Goal: Check status: Check status

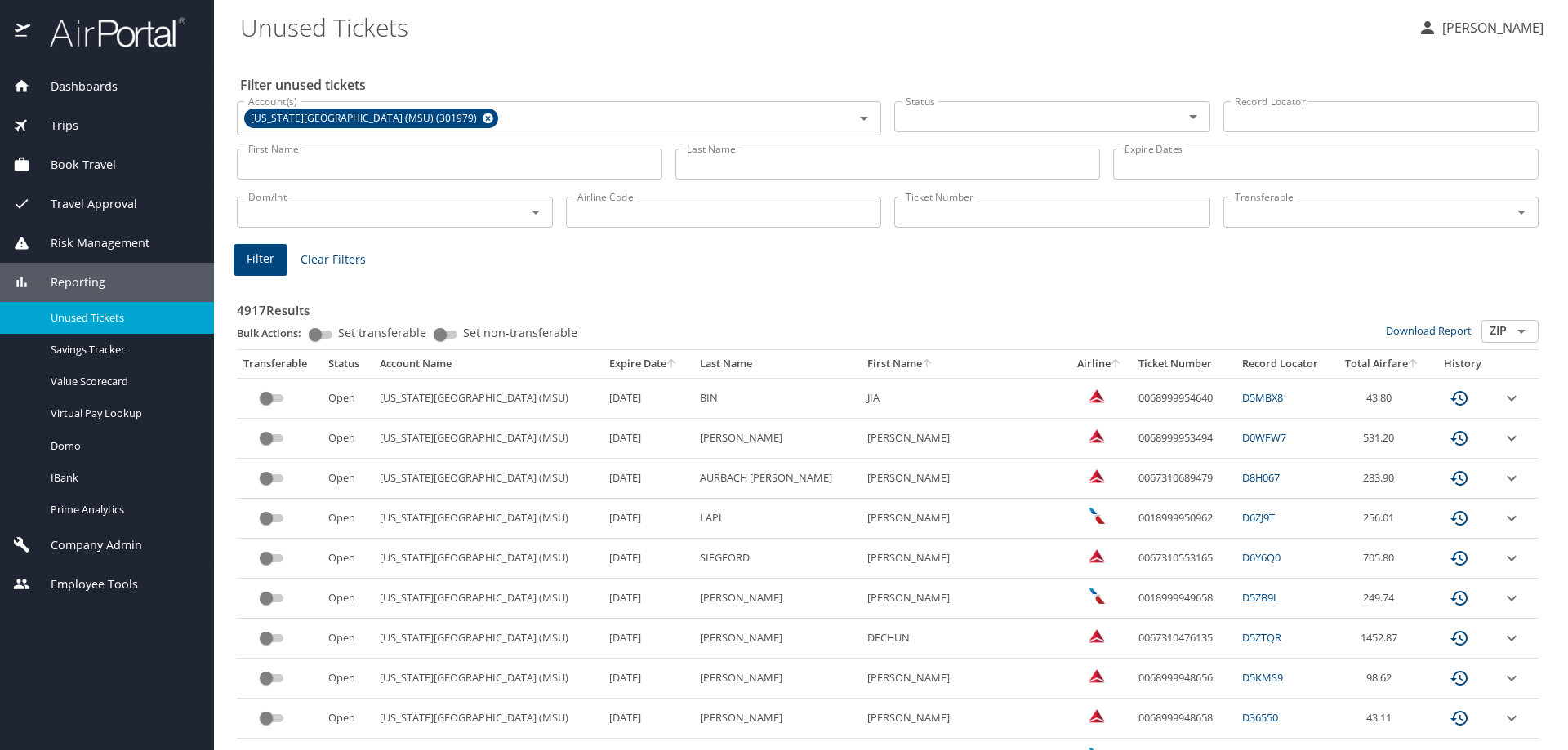
scroll to position [245, 0]
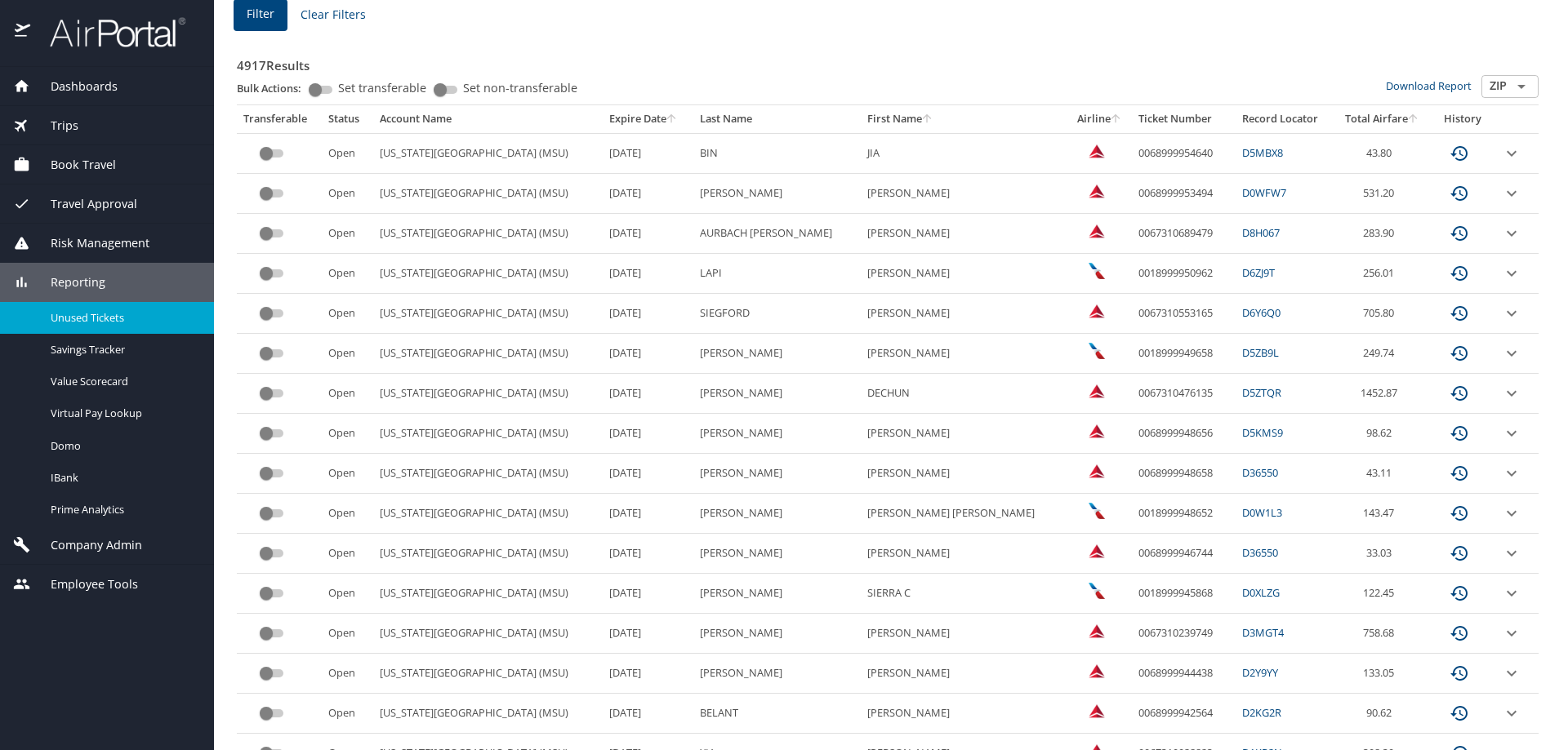
click at [86, 283] on span "Reporting" at bounding box center [67, 282] width 75 height 18
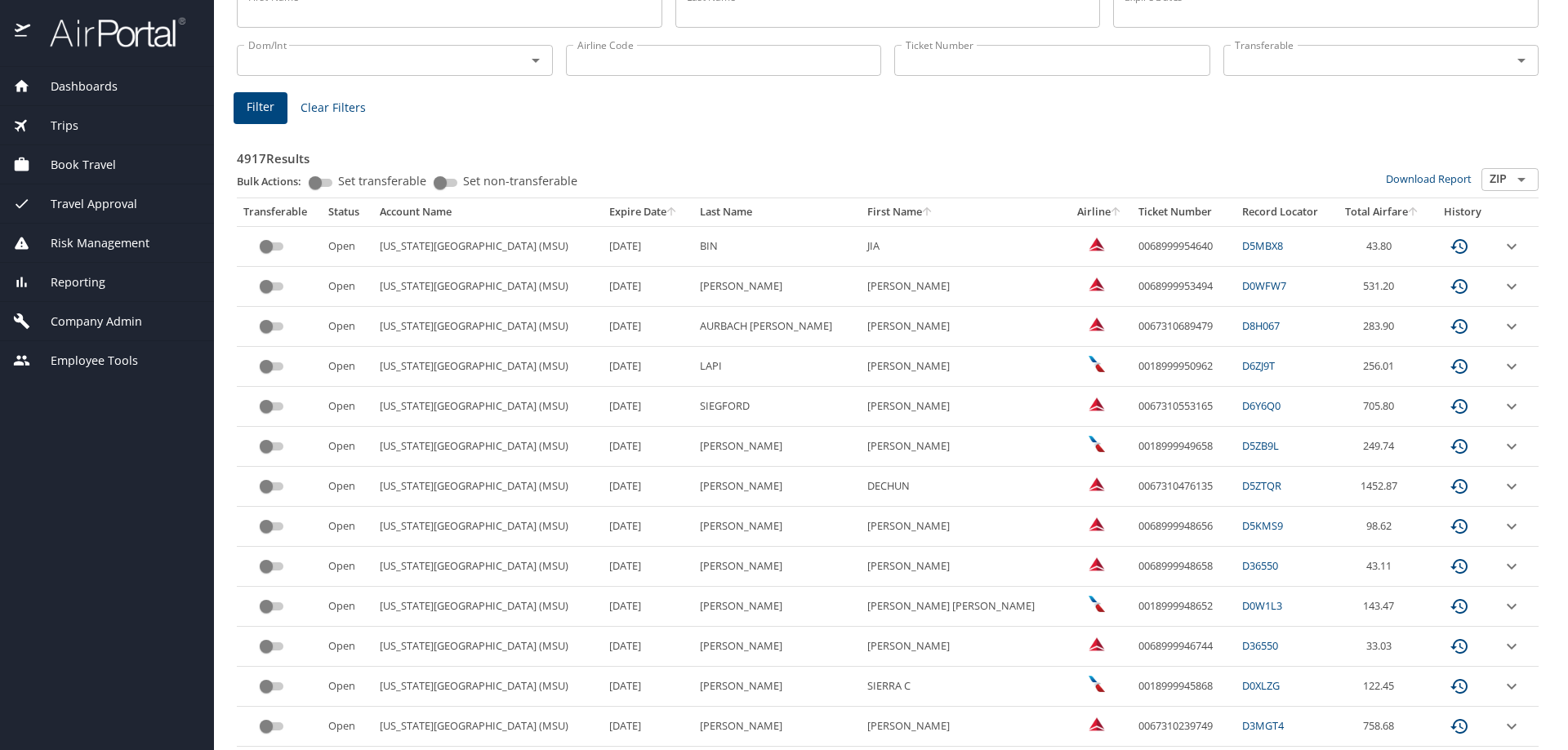
scroll to position [0, 0]
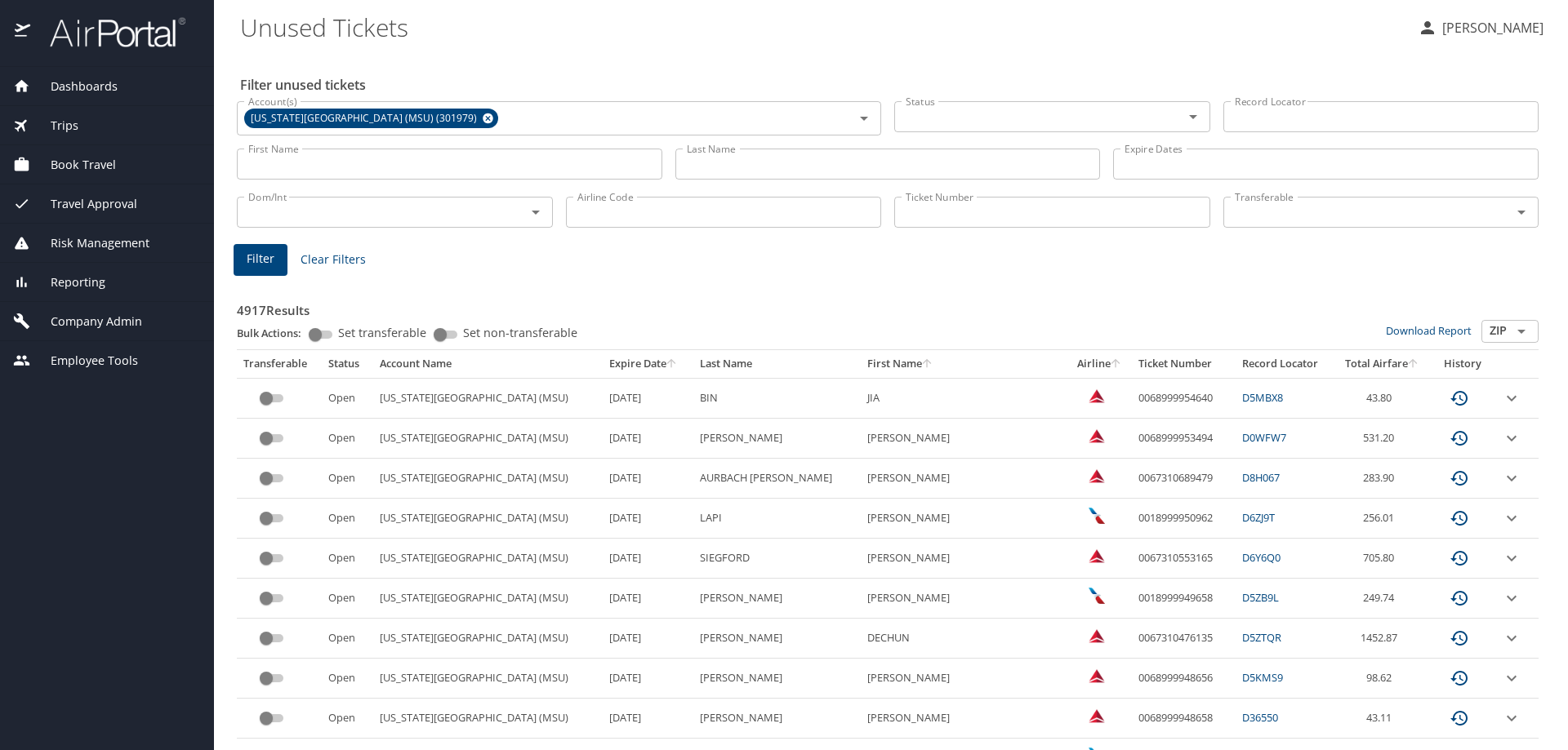
click at [961, 208] on input "Ticket Number" at bounding box center [1051, 212] width 316 height 31
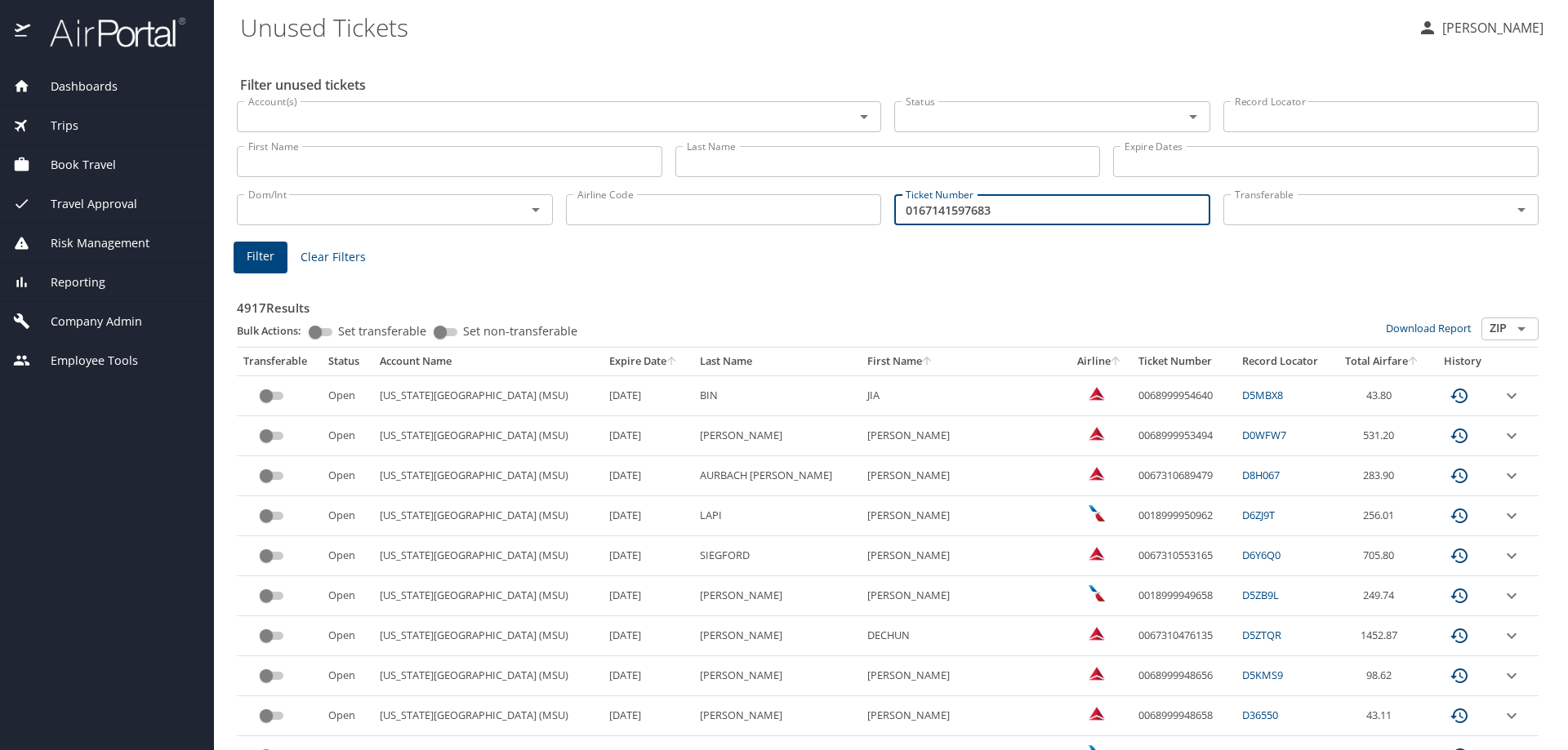
type input "0167141597683"
click at [254, 265] on span "Filter" at bounding box center [260, 257] width 28 height 21
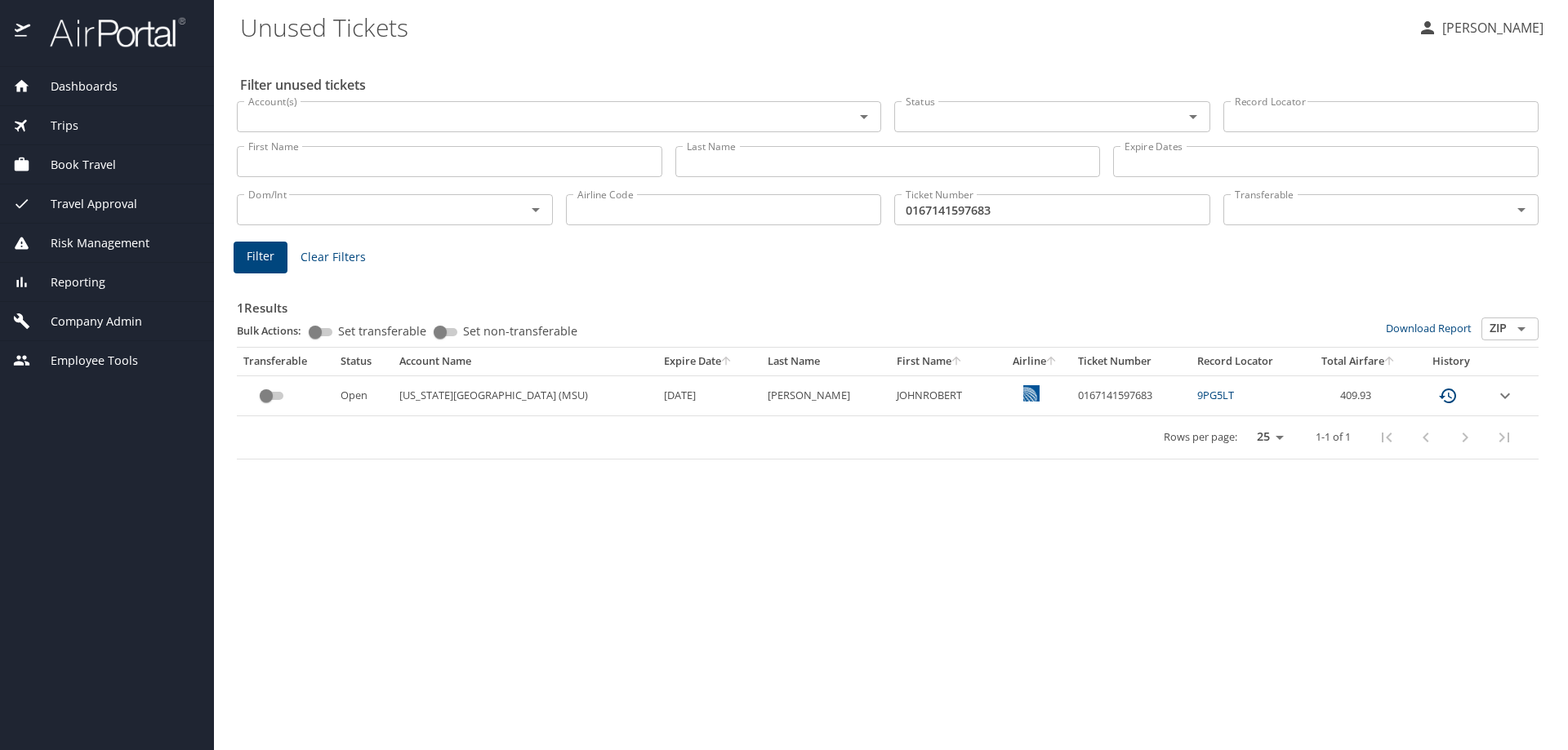
click at [1205, 392] on link "9PG5LT" at bounding box center [1215, 394] width 36 height 15
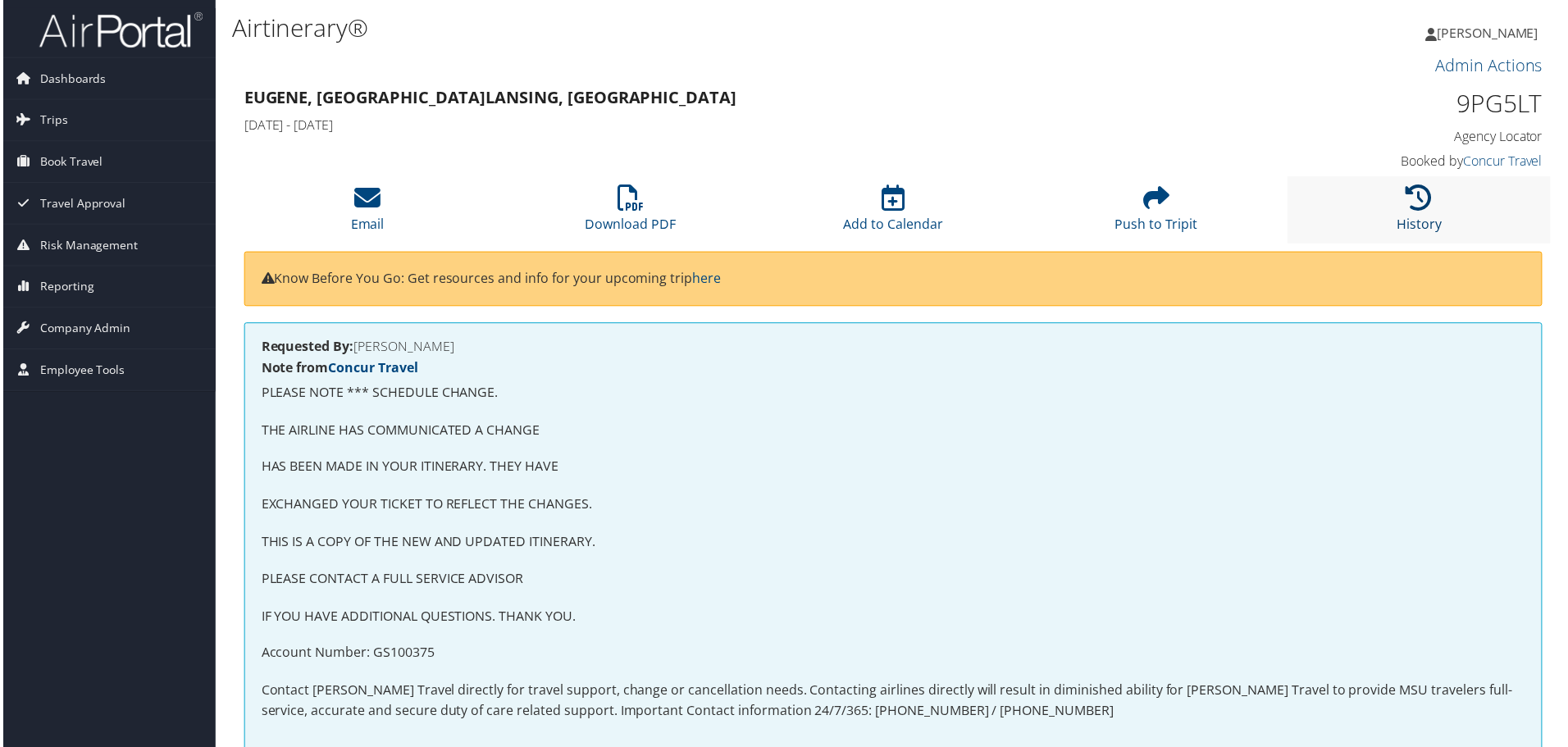
click at [1419, 195] on icon at bounding box center [1422, 198] width 26 height 26
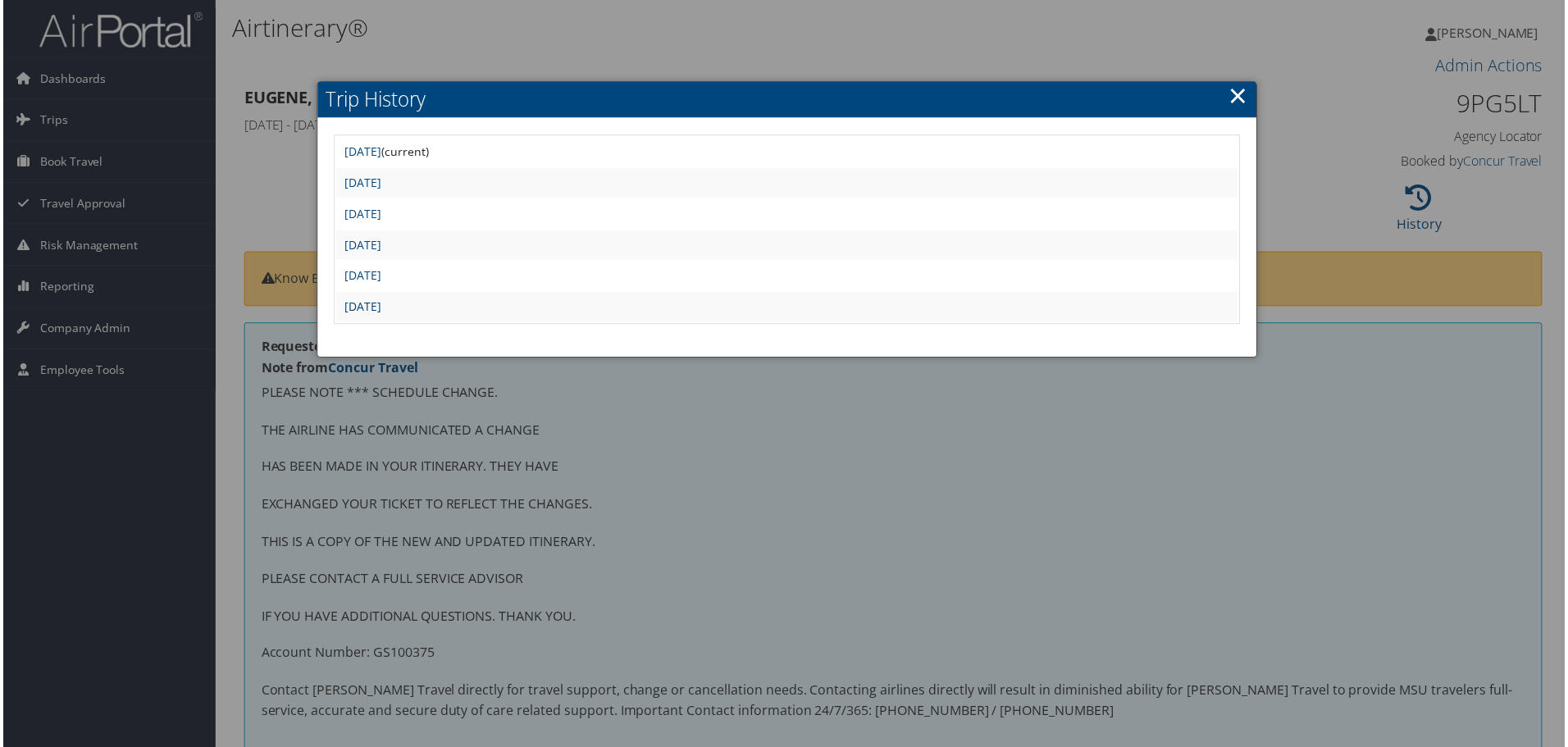
click at [380, 301] on link "Tue Nov 26 12:48:01 MST 2024" at bounding box center [361, 307] width 37 height 16
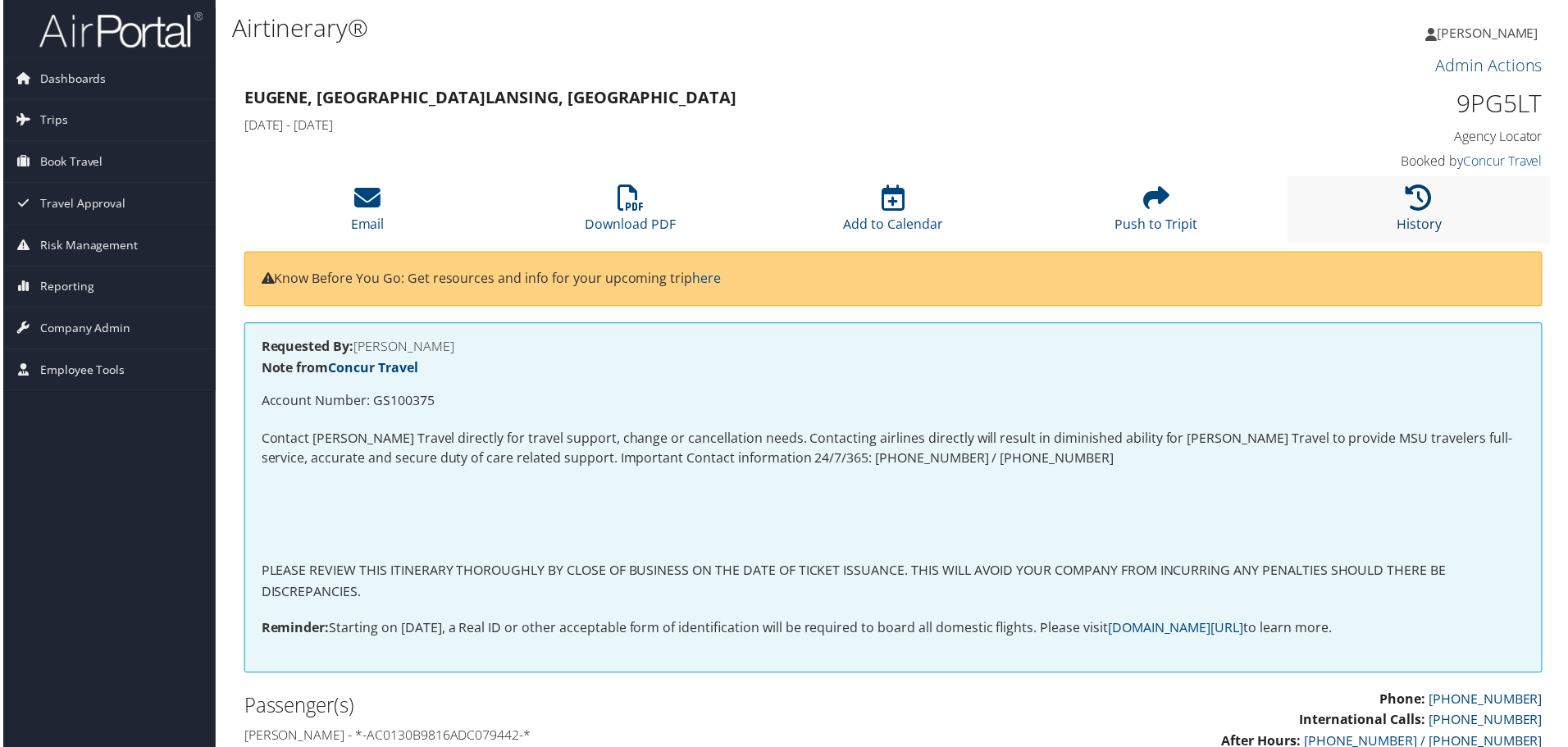
click at [1424, 210] on li "History" at bounding box center [1422, 210] width 264 height 66
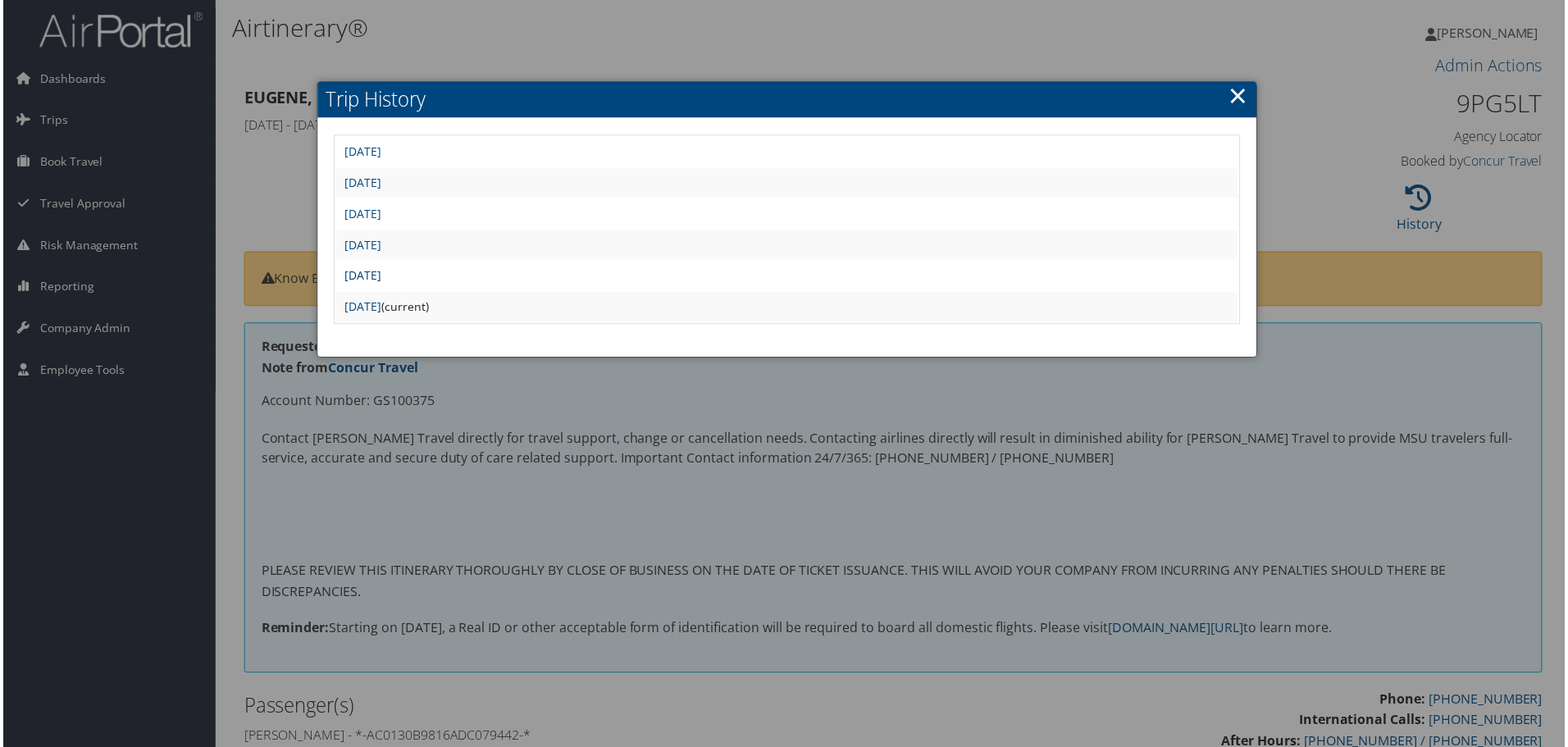
click at [380, 277] on link "Tue Nov 26 12:50:25 MST 2024" at bounding box center [361, 276] width 37 height 16
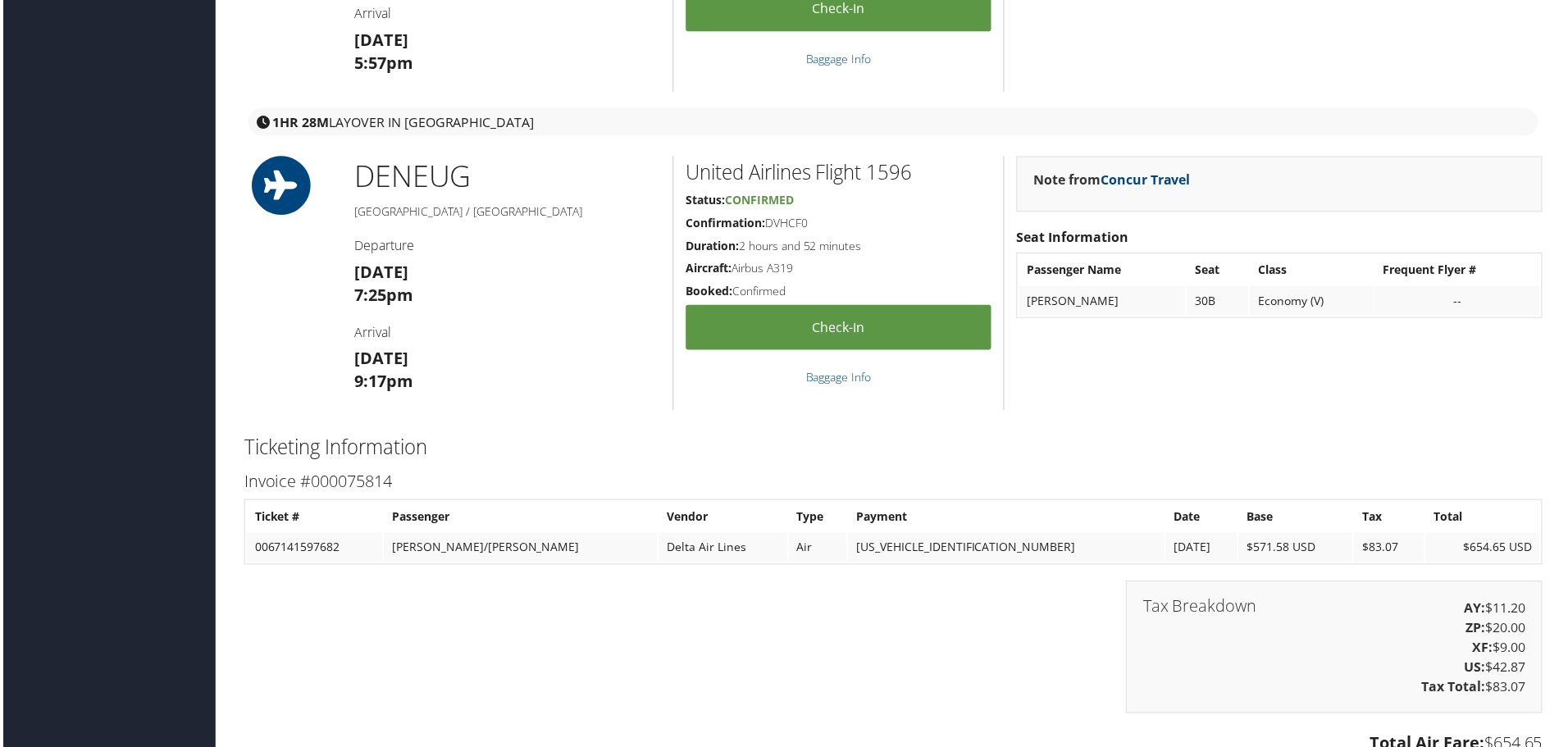
scroll to position [2705, 0]
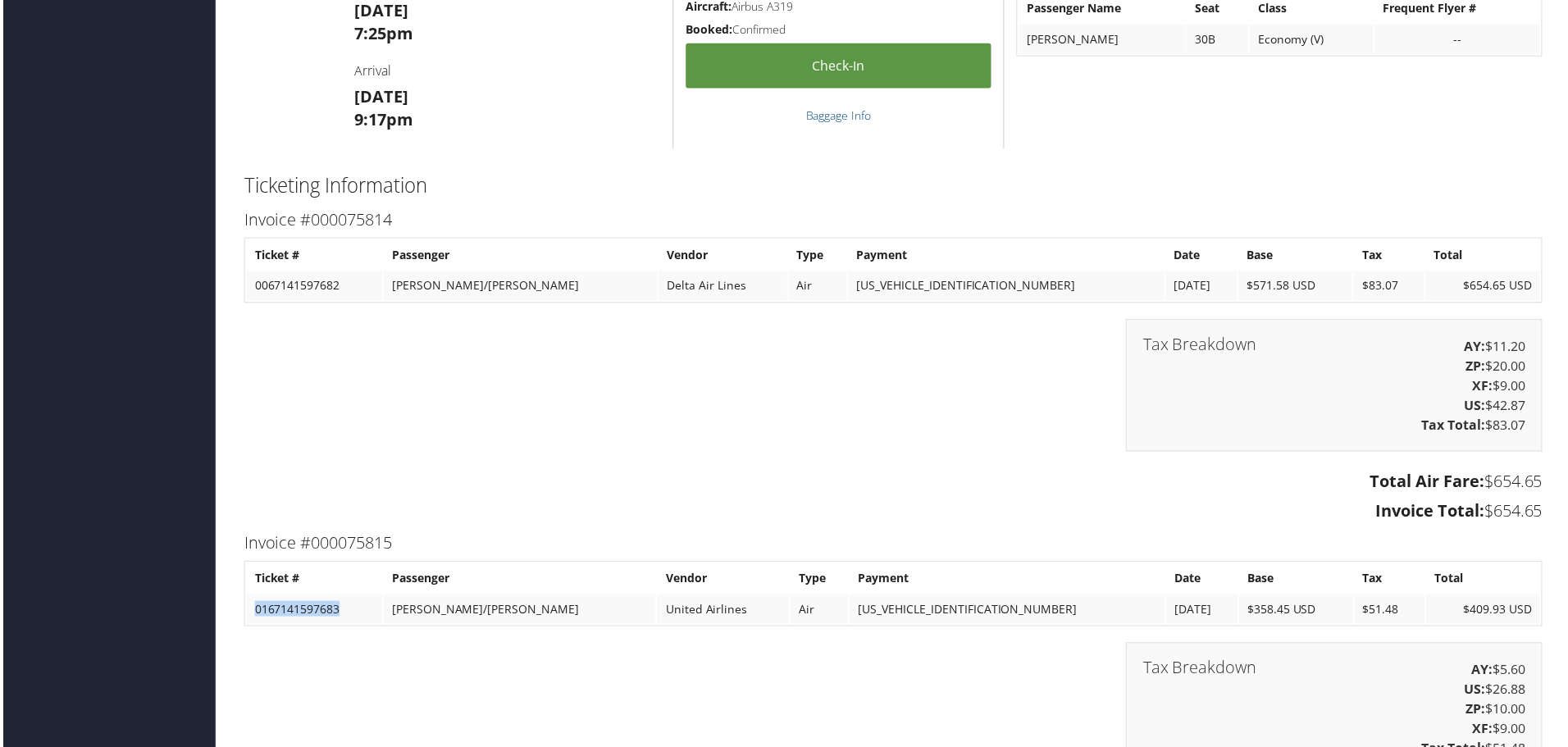
drag, startPoint x: 349, startPoint y: 611, endPoint x: 252, endPoint y: 625, distance: 98.0
click at [252, 625] on td "0167141597683" at bounding box center [312, 611] width 136 height 30
click at [430, 487] on h3 "Total Air Fare: $654.65" at bounding box center [894, 483] width 1304 height 23
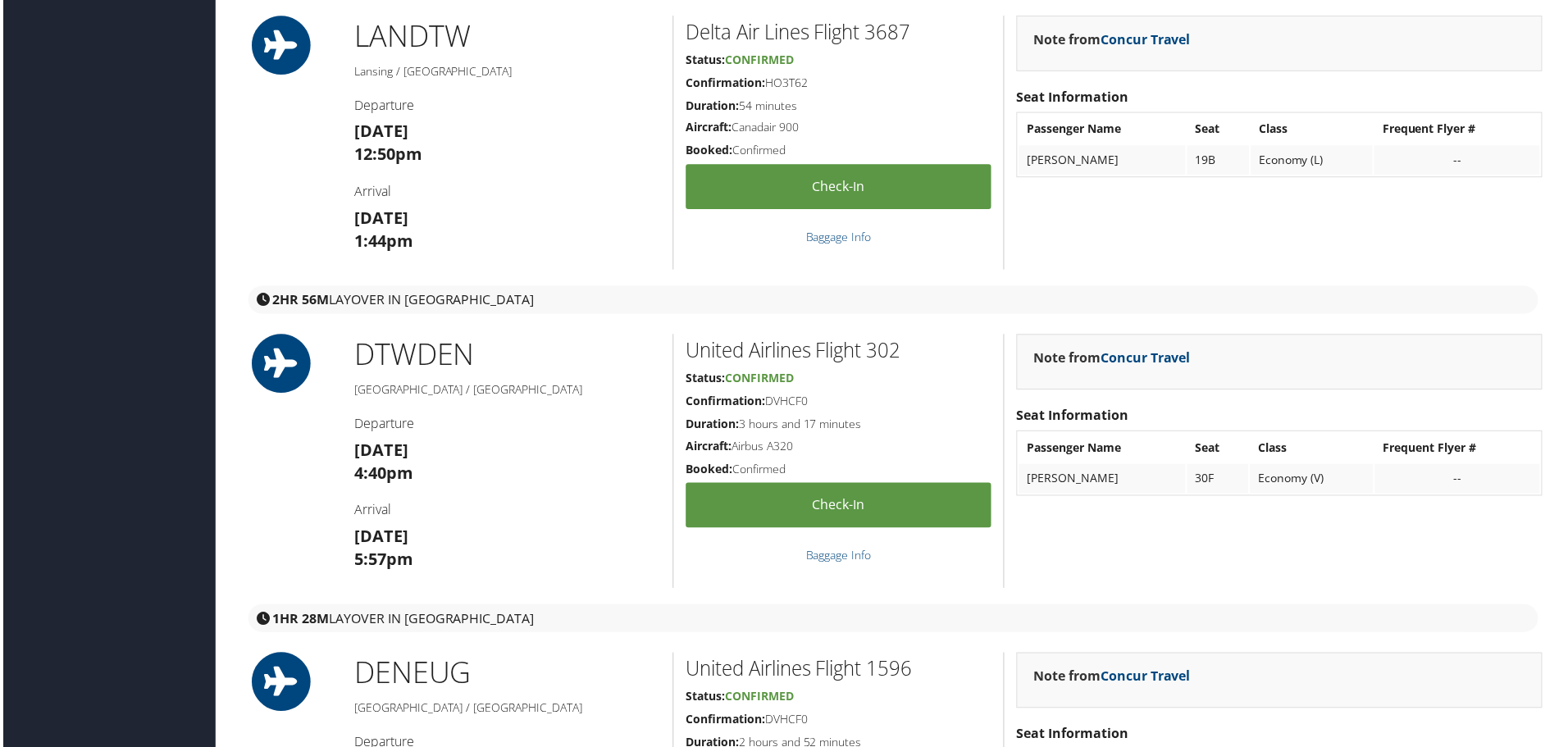
scroll to position [2049, 0]
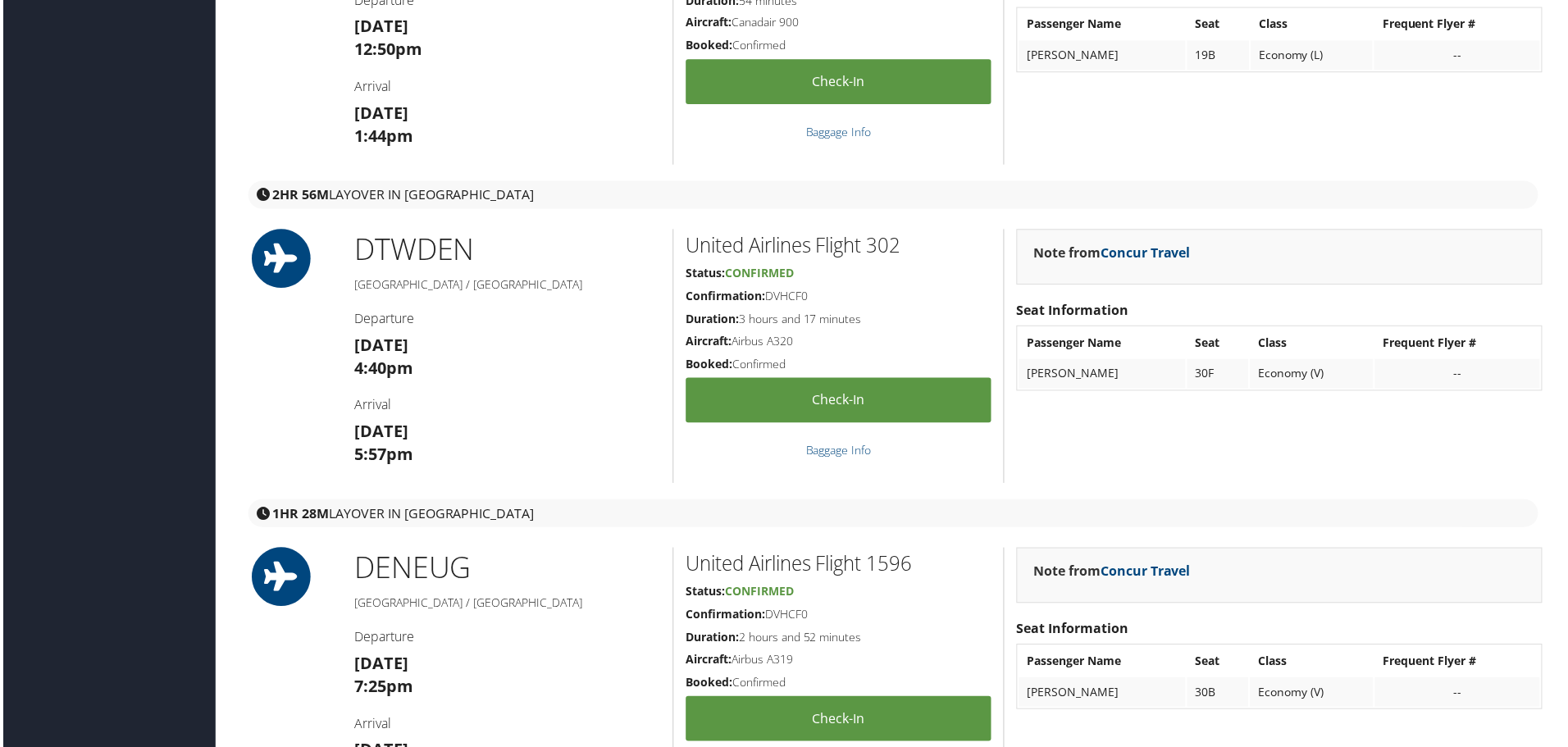
drag, startPoint x: 825, startPoint y: 295, endPoint x: 777, endPoint y: 298, distance: 48.1
click at [777, 301] on h5 "Confirmation: DVHCF0" at bounding box center [839, 297] width 307 height 17
click at [767, 300] on h5 "Confirmation: DVHCF0" at bounding box center [839, 297] width 307 height 17
drag, startPoint x: 767, startPoint y: 298, endPoint x: 821, endPoint y: 297, distance: 54.0
click at [821, 297] on h5 "Confirmation: DVHCF0" at bounding box center [839, 297] width 307 height 17
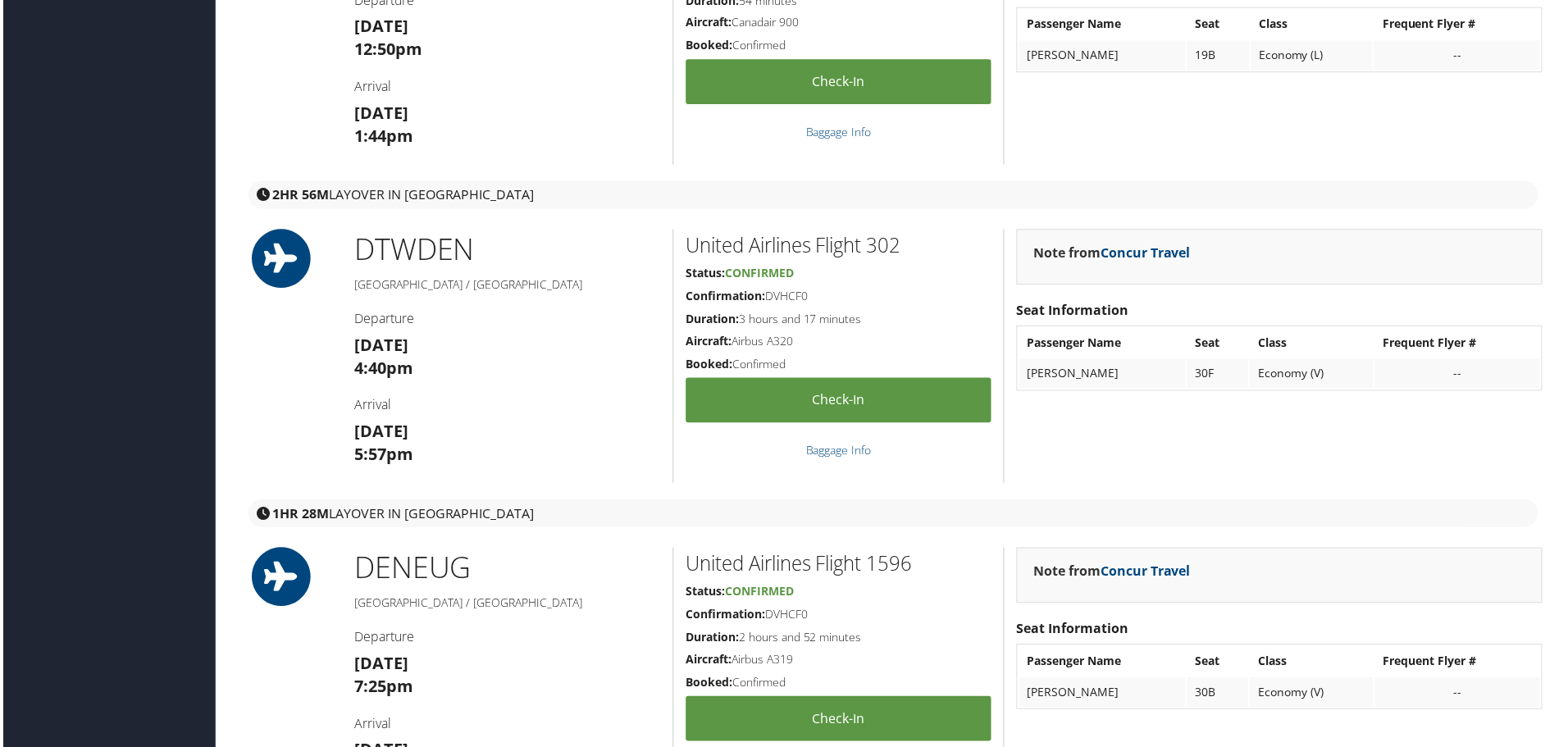
copy h5 "DVHCF0"
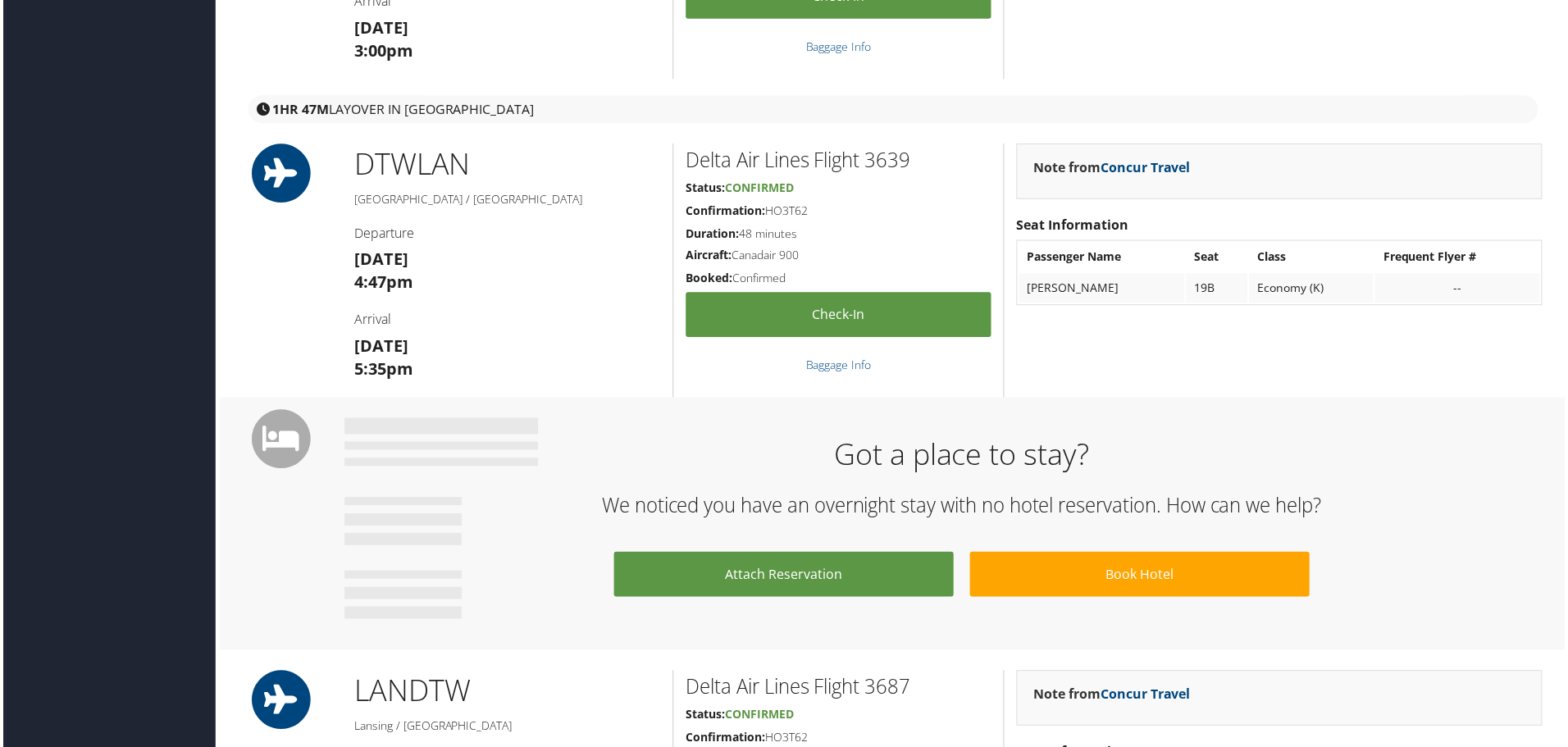
scroll to position [1275, 0]
